Goal: Download file/media

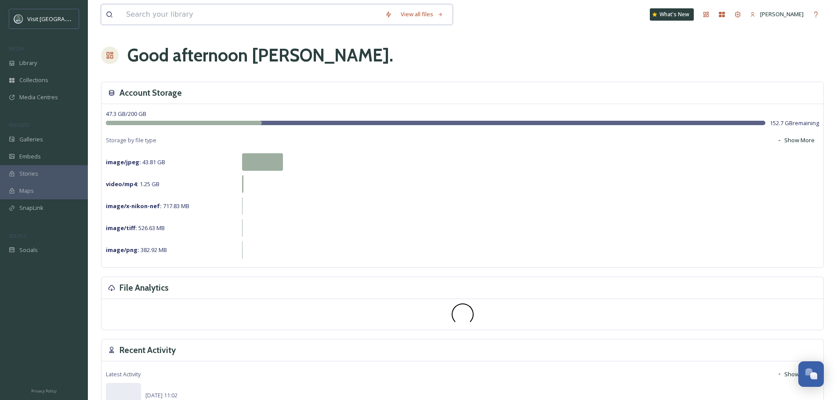
click at [176, 15] on input at bounding box center [251, 14] width 259 height 19
type input "watertown"
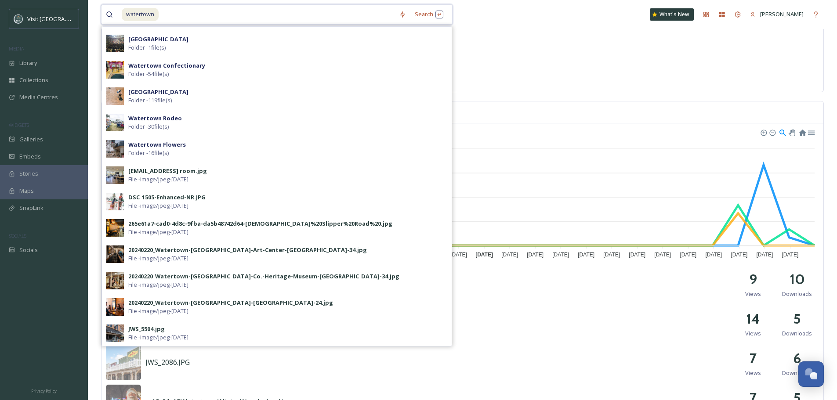
scroll to position [132, 0]
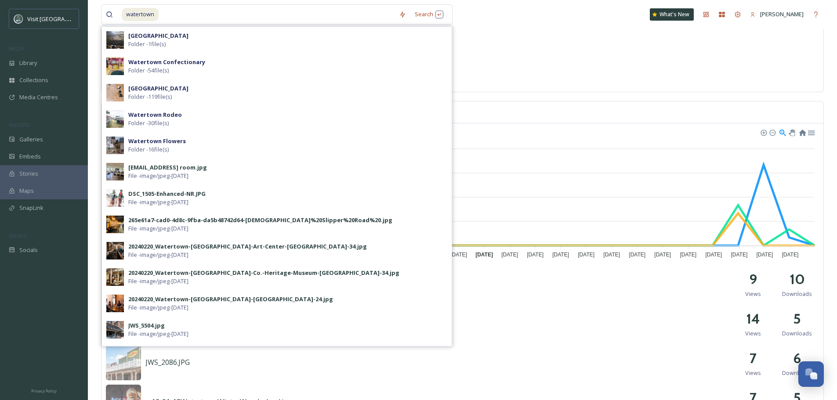
click at [539, 55] on div "image/tiff : 526.63 MB" at bounding box center [462, 53] width 713 height 18
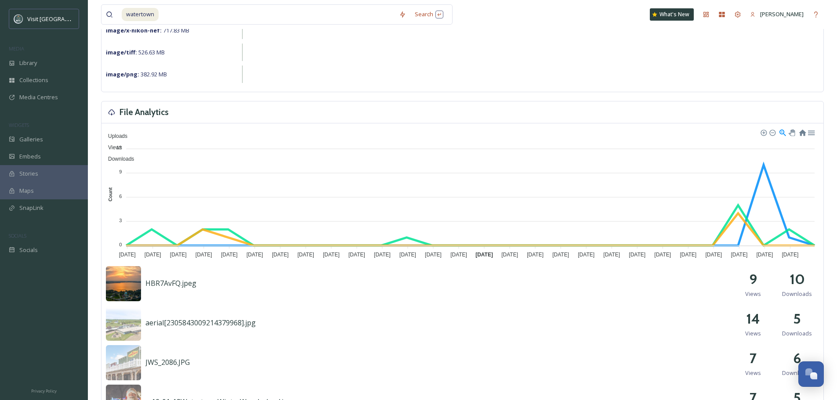
click at [138, 283] on img at bounding box center [123, 283] width 35 height 35
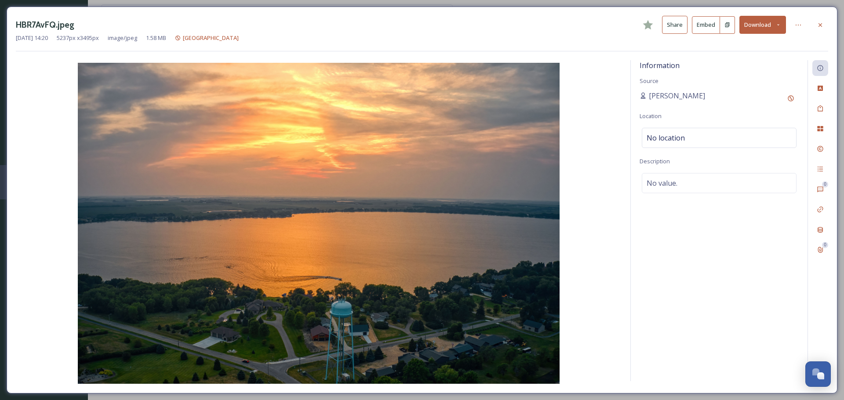
click at [754, 27] on button "Download" at bounding box center [762, 25] width 47 height 18
click at [739, 48] on span "Download Original (5237 x 3495)" at bounding box center [739, 45] width 83 height 8
click at [819, 26] on icon at bounding box center [820, 25] width 7 height 7
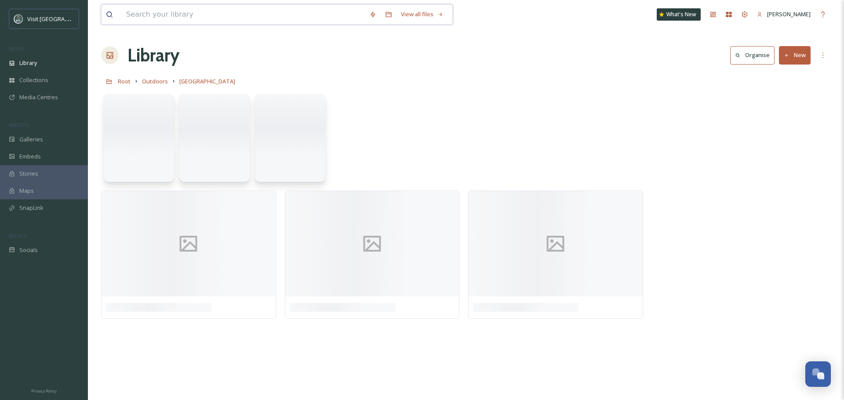
click at [165, 16] on input at bounding box center [243, 14] width 243 height 19
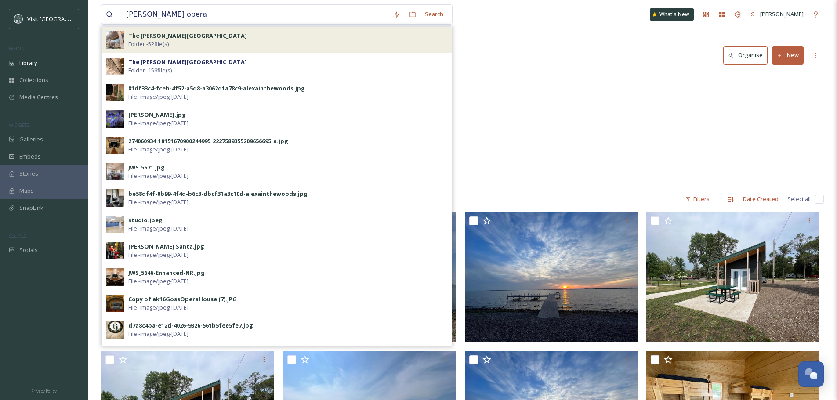
click at [196, 44] on div "The [PERSON_NAME] Opera House Folder - 52 file(s)" at bounding box center [287, 40] width 319 height 17
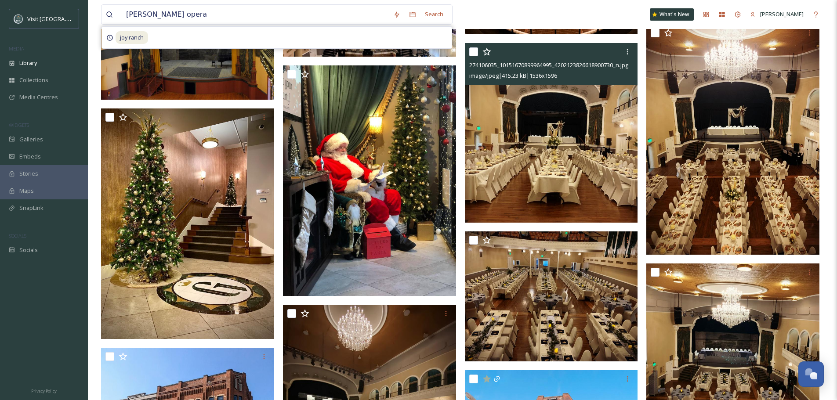
scroll to position [1360, 0]
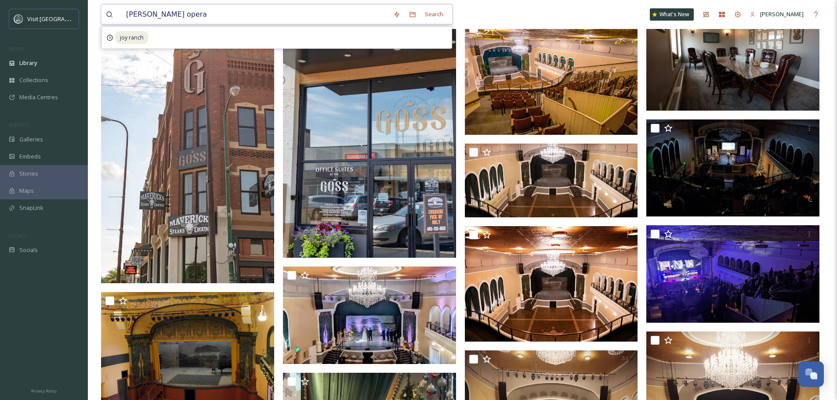
click at [188, 15] on input "[PERSON_NAME] opera" at bounding box center [255, 14] width 267 height 19
drag, startPoint x: 188, startPoint y: 15, endPoint x: 87, endPoint y: 16, distance: 101.5
click at [87, 16] on div "Visit Watertown MEDIA Library Collections Media Centres WIDGETS Galleries Embed…" at bounding box center [418, 3] width 837 height 2727
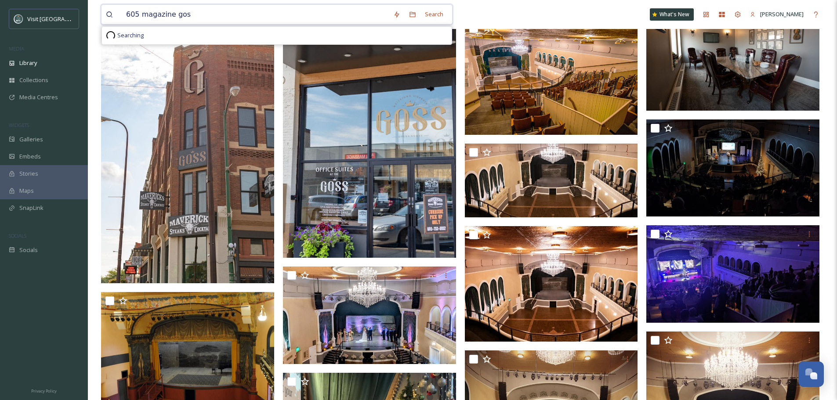
type input "605 magazine [PERSON_NAME]"
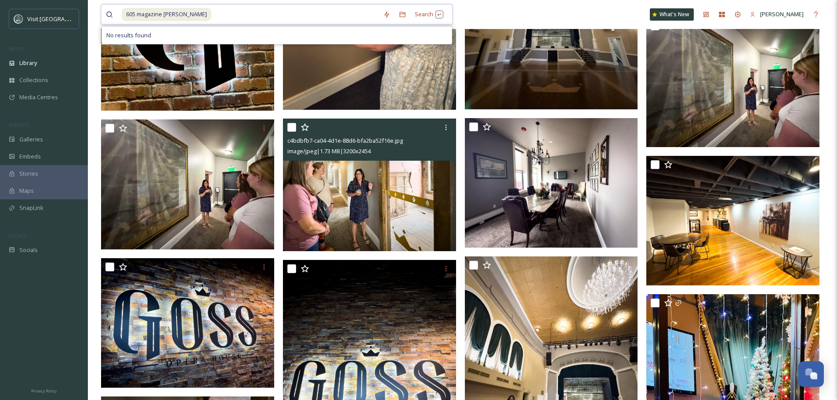
scroll to position [481, 0]
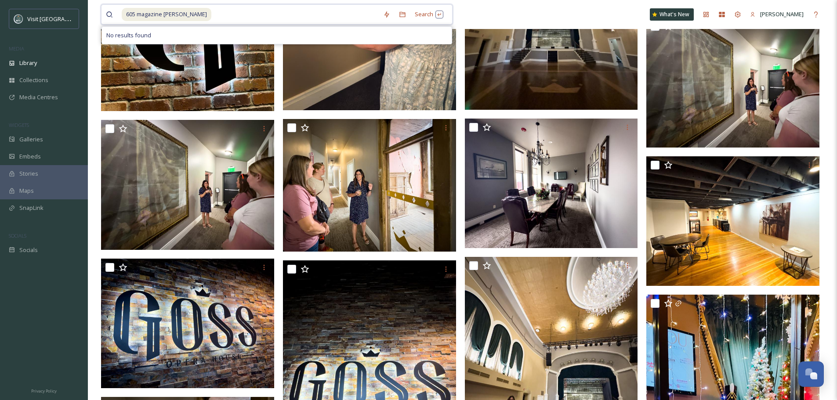
click at [212, 16] on input at bounding box center [295, 14] width 167 height 19
drag, startPoint x: 188, startPoint y: 14, endPoint x: 127, endPoint y: 9, distance: 60.8
click at [127, 9] on div "605 magazine [PERSON_NAME]" at bounding box center [250, 14] width 257 height 19
type input "6"
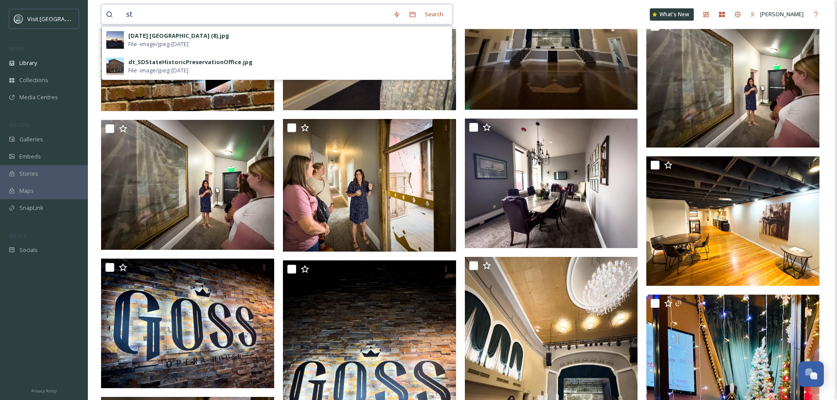
type input "s"
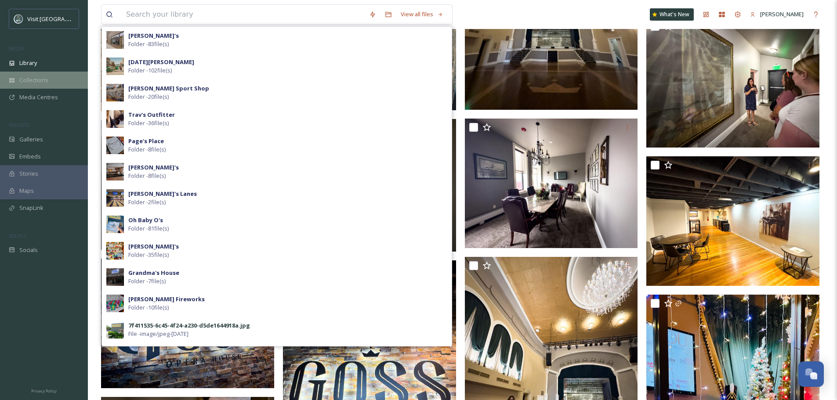
click at [41, 81] on span "Collections" at bounding box center [33, 80] width 29 height 8
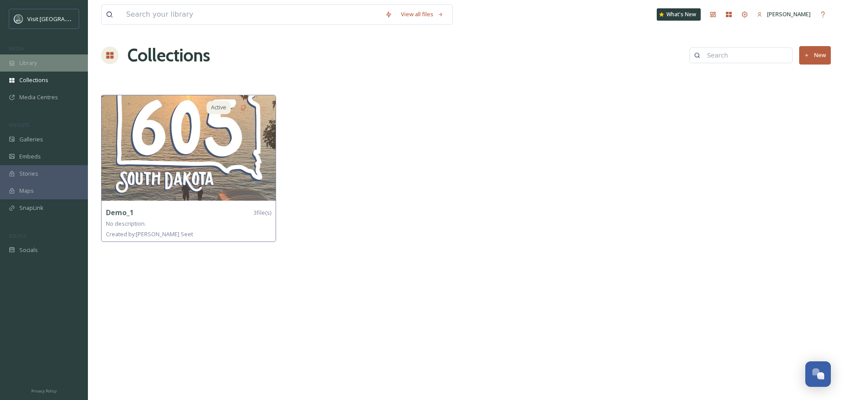
click at [40, 67] on div "Library" at bounding box center [44, 63] width 88 height 17
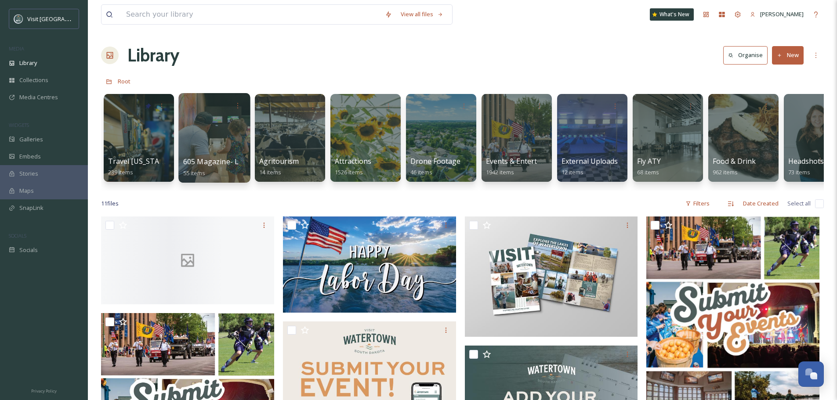
click at [221, 146] on div at bounding box center [214, 138] width 72 height 90
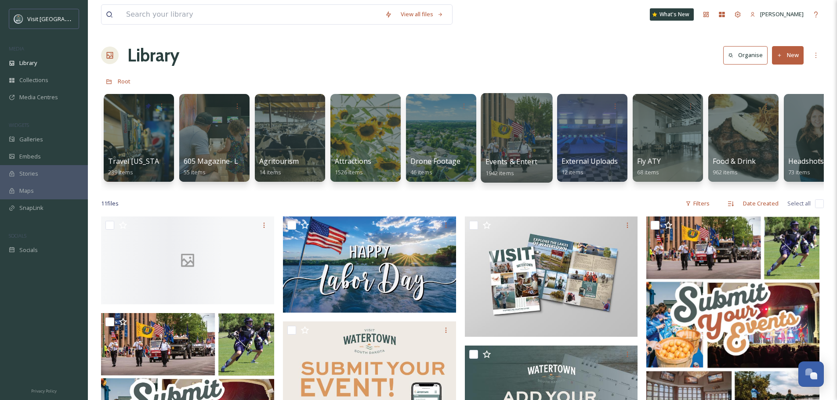
click at [516, 154] on div at bounding box center [517, 138] width 72 height 90
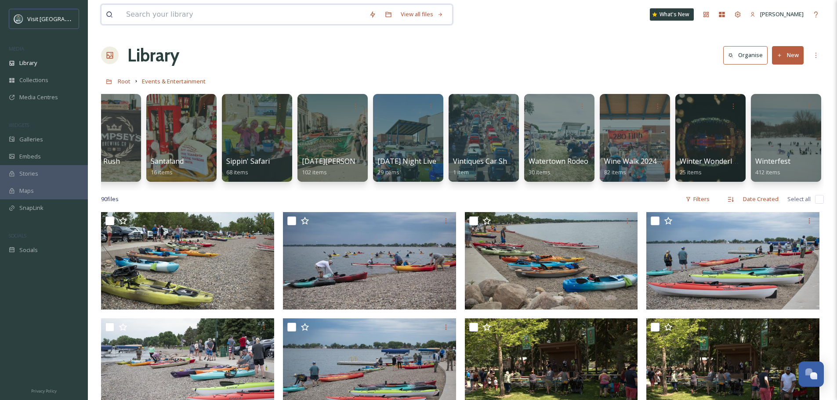
click at [155, 14] on input at bounding box center [243, 14] width 243 height 19
type input "[PERSON_NAME]"
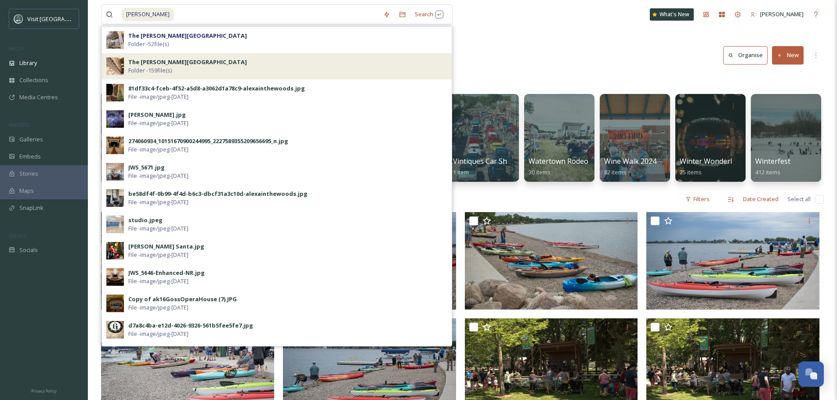
click at [337, 73] on div "The [PERSON_NAME] Opera House Folder - 159 file(s)" at bounding box center [287, 66] width 319 height 17
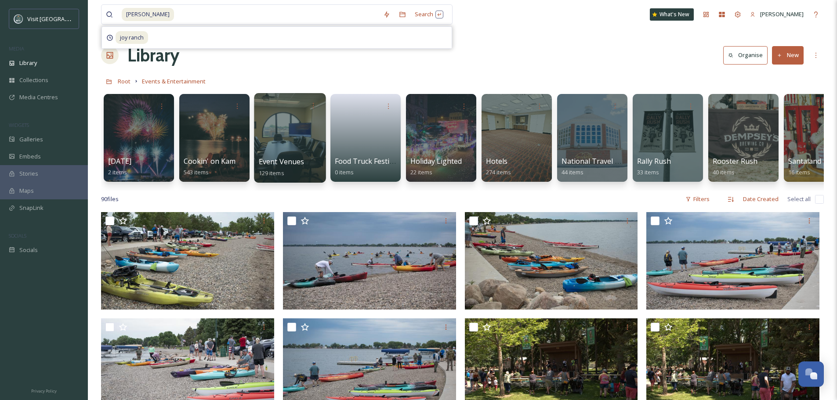
click at [314, 134] on div at bounding box center [290, 138] width 72 height 90
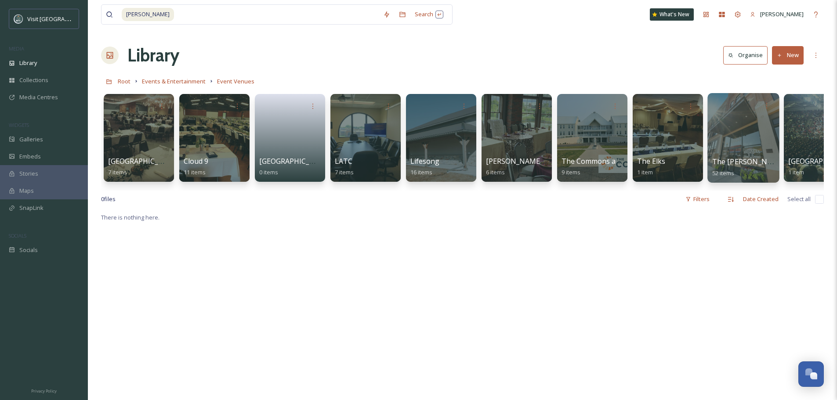
click at [729, 140] on div at bounding box center [744, 138] width 72 height 90
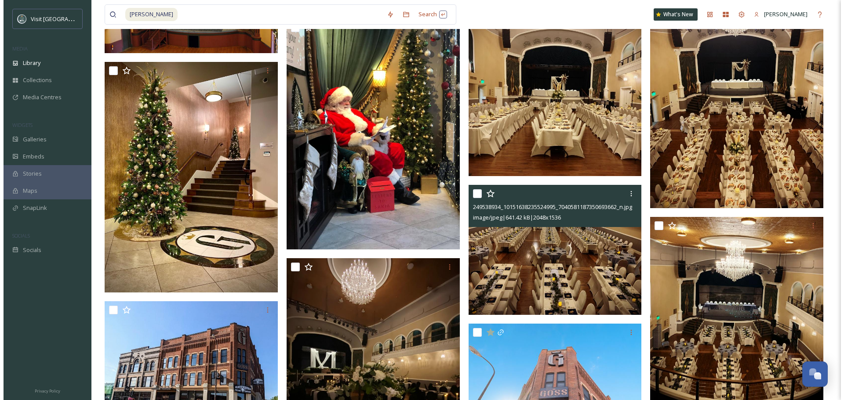
scroll to position [1978, 0]
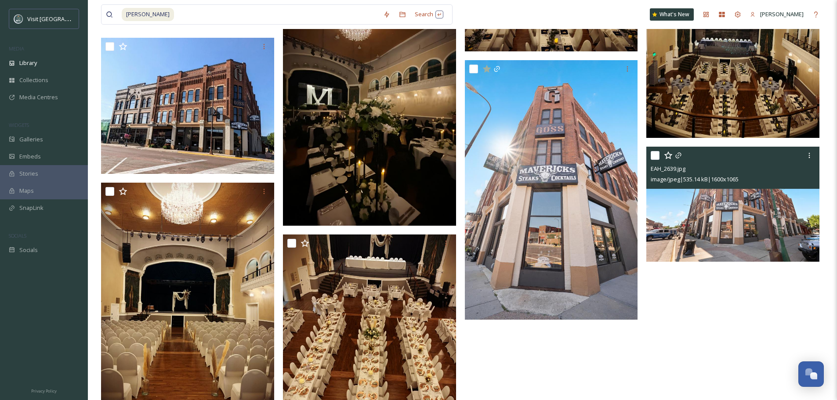
click at [727, 229] on img at bounding box center [733, 204] width 173 height 115
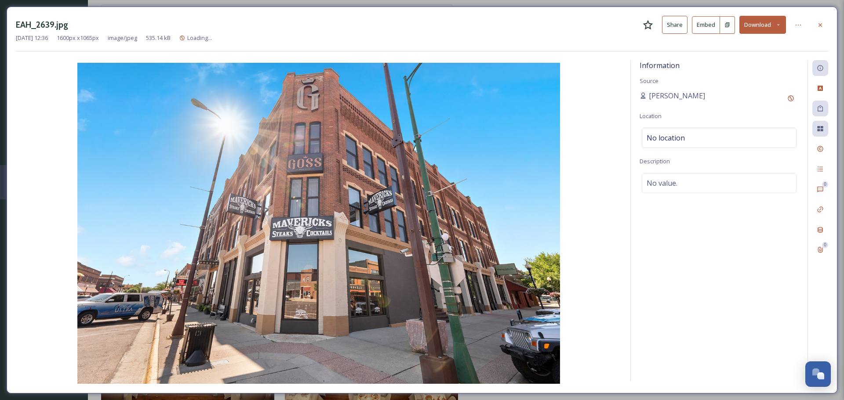
click at [766, 23] on button "Download" at bounding box center [762, 25] width 47 height 18
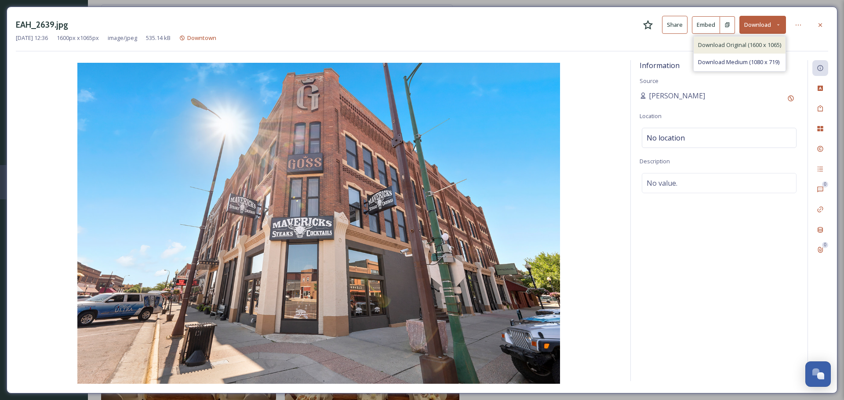
click at [747, 47] on span "Download Original (1600 x 1065)" at bounding box center [739, 45] width 83 height 8
click at [781, 28] on button "Download" at bounding box center [762, 25] width 47 height 18
click at [760, 67] on div "Download Medium (1080 x 719)" at bounding box center [740, 62] width 92 height 17
